Goal: Find specific page/section: Find specific page/section

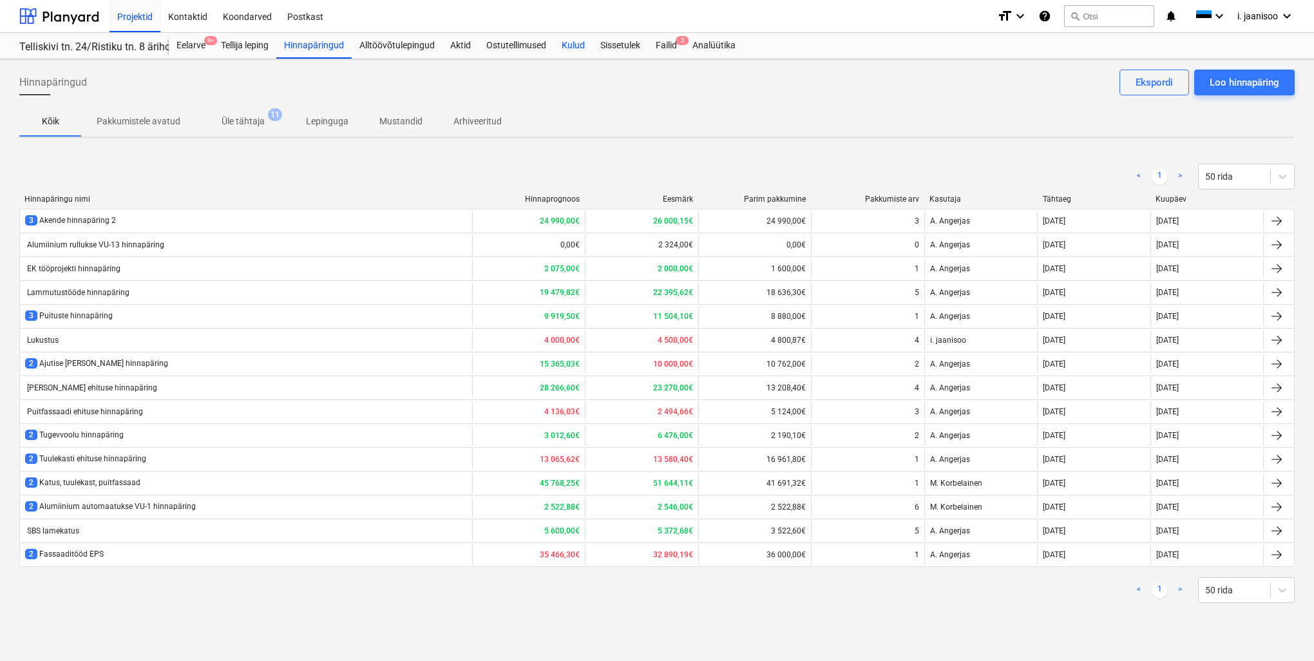
click at [574, 46] on div "Kulud" at bounding box center [573, 46] width 39 height 26
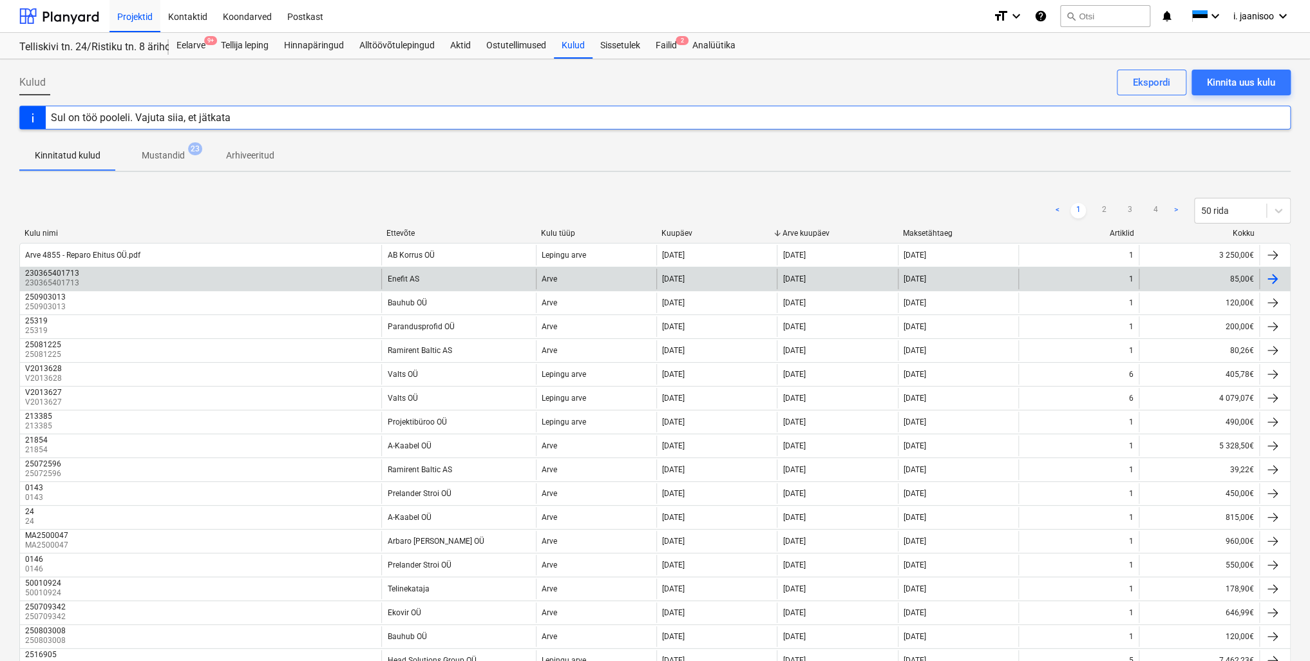
click at [57, 274] on div "230365401713" at bounding box center [52, 273] width 54 height 9
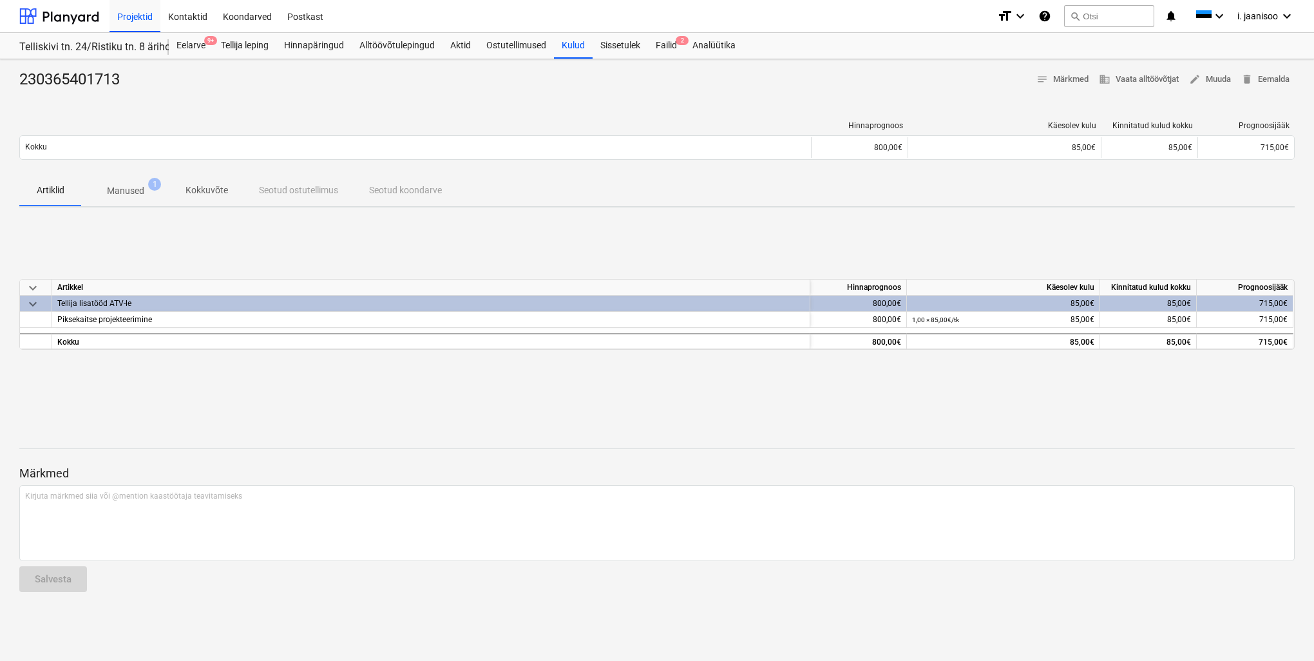
click at [33, 305] on span "keyboard_arrow_down" at bounding box center [32, 303] width 15 height 15
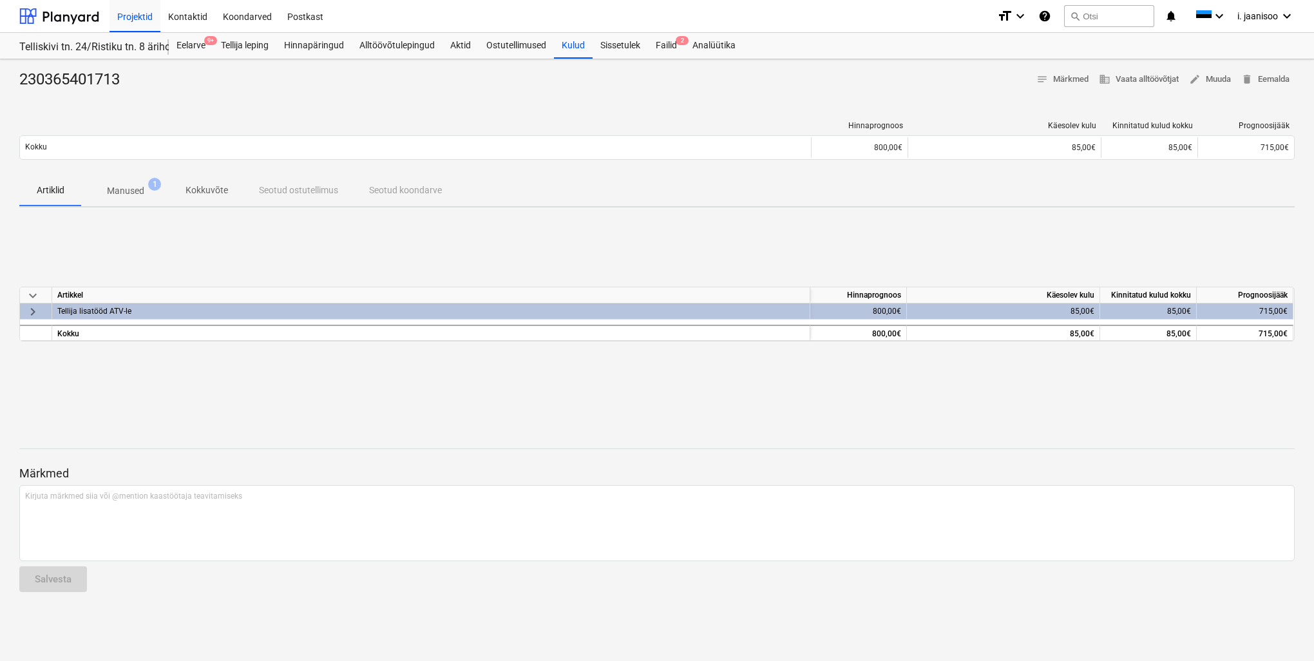
click at [33, 305] on span "keyboard_arrow_right" at bounding box center [32, 311] width 15 height 15
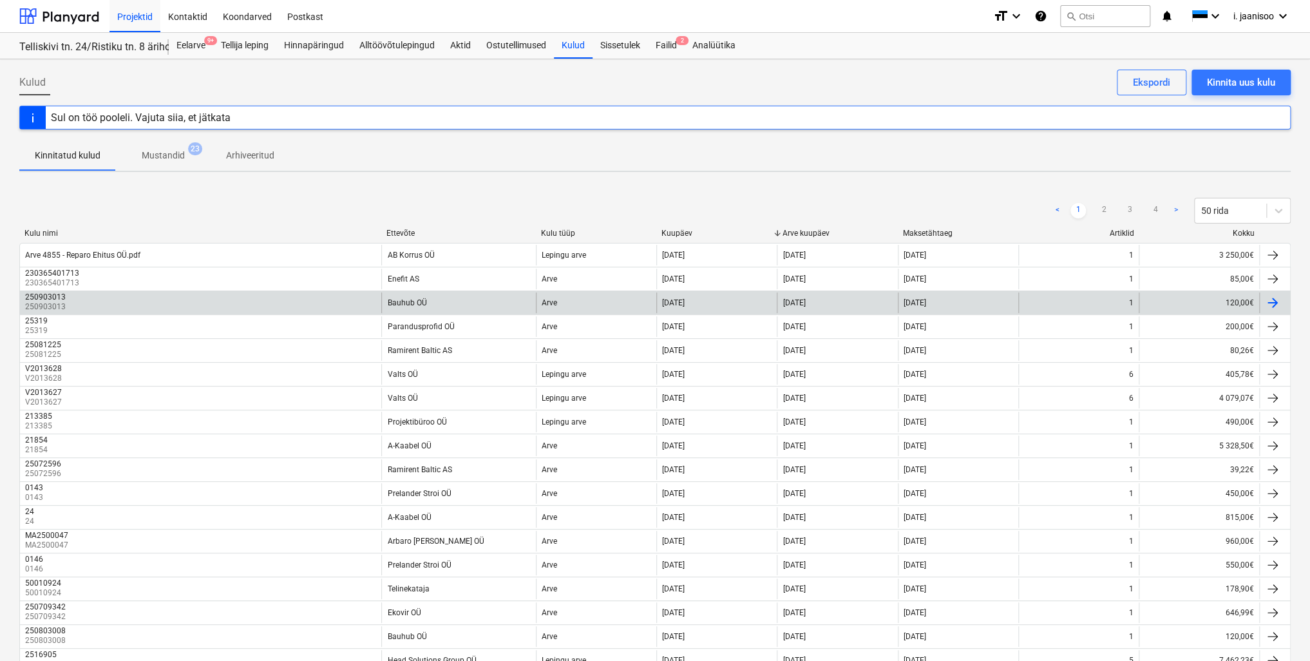
click at [59, 297] on div "250903013" at bounding box center [45, 296] width 41 height 9
